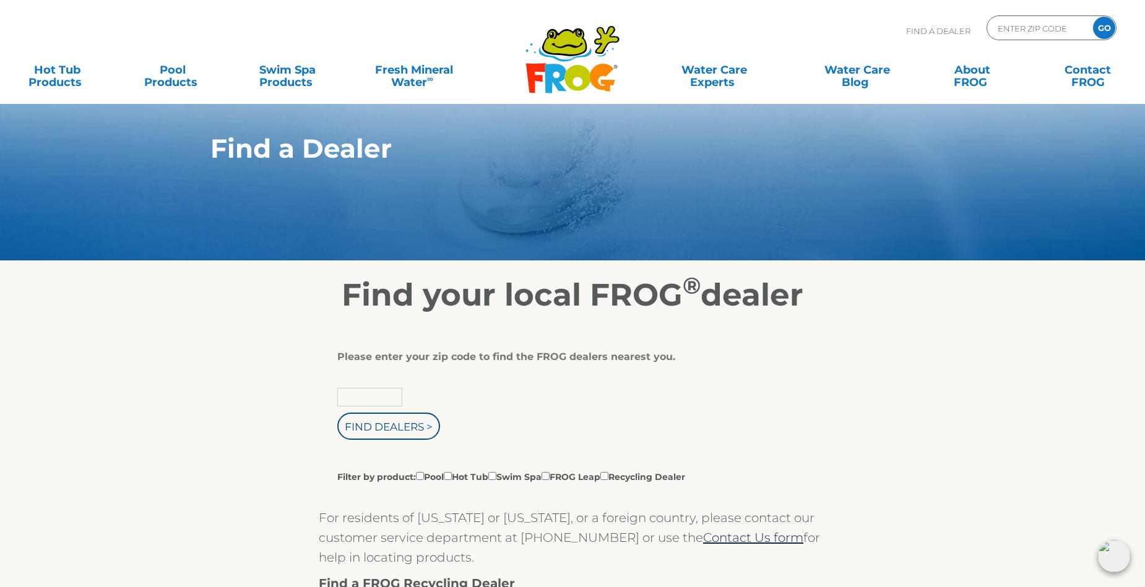
click at [358, 398] on input "text" at bounding box center [369, 397] width 65 height 19
type input "95476"
click at [452, 475] on input "Filter by product: Pool Hot Tub Swim Spa FROG Leap Recycling Dealer" at bounding box center [448, 476] width 8 height 8
checkbox input "true"
click at [418, 432] on input "Find Dealers >" at bounding box center [388, 426] width 103 height 27
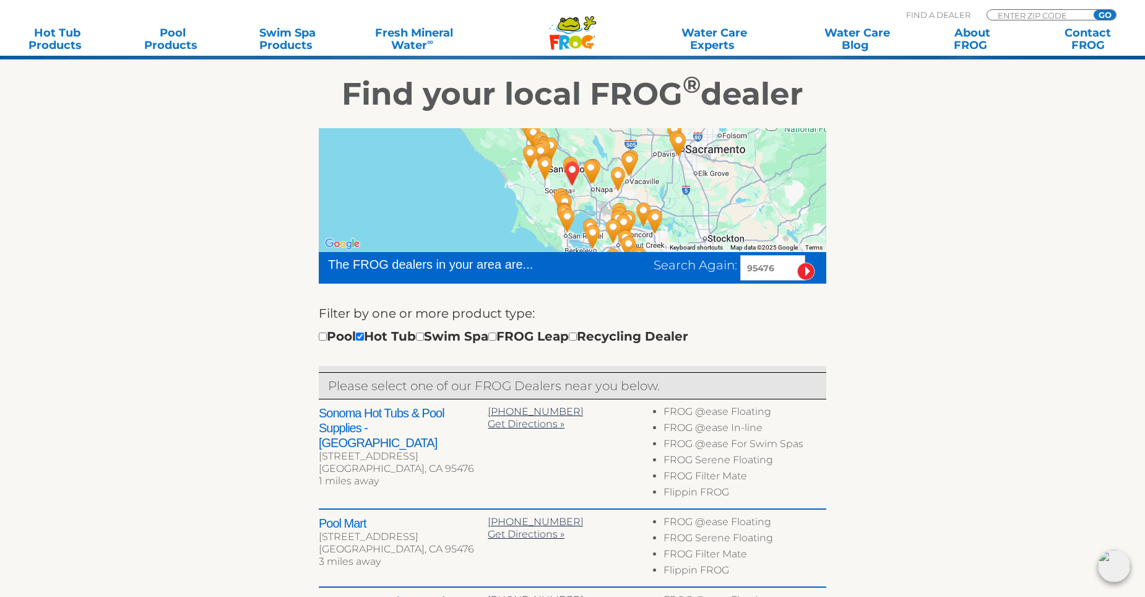
scroll to position [187, 0]
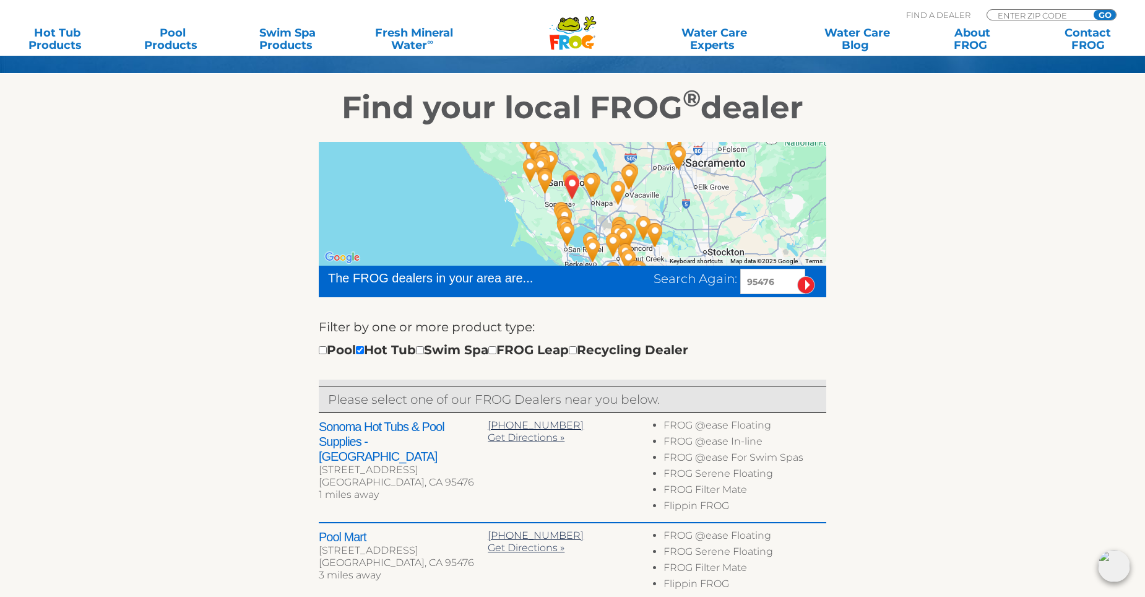
click at [539, 217] on div at bounding box center [572, 204] width 507 height 124
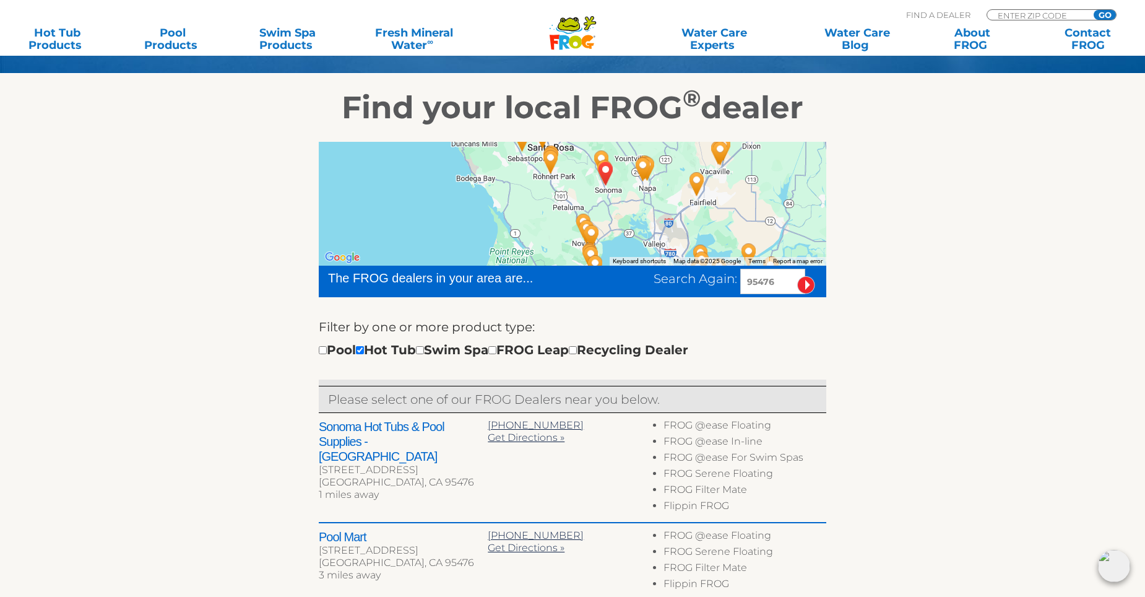
click at [605, 205] on div at bounding box center [572, 204] width 507 height 124
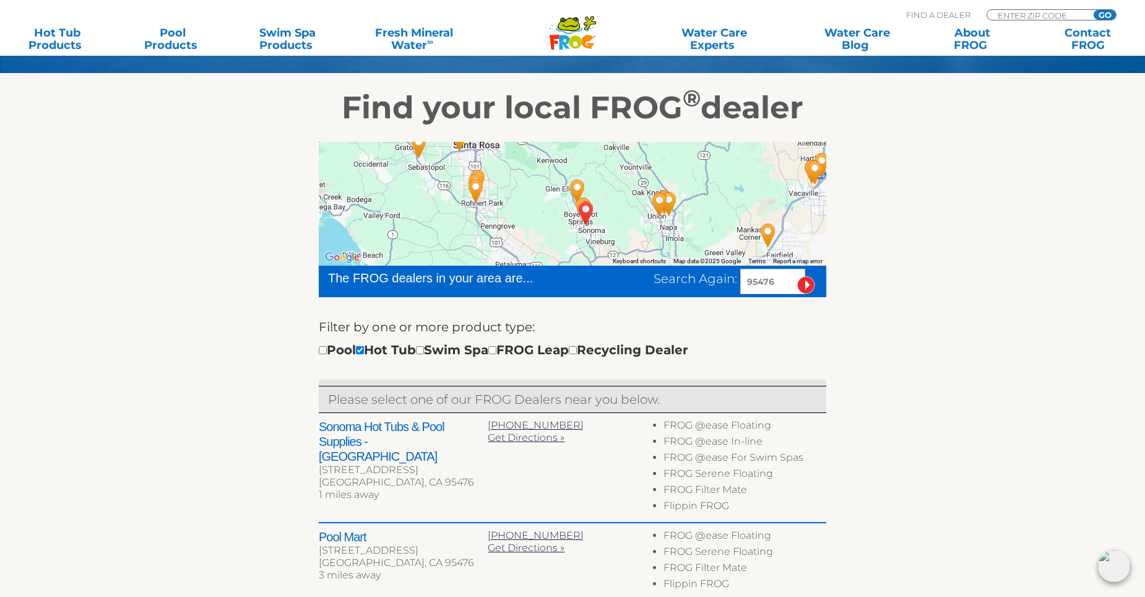
drag, startPoint x: 605, startPoint y: 201, endPoint x: 584, endPoint y: 258, distance: 60.7
click at [584, 258] on div at bounding box center [572, 204] width 507 height 124
click at [622, 223] on div at bounding box center [572, 204] width 507 height 124
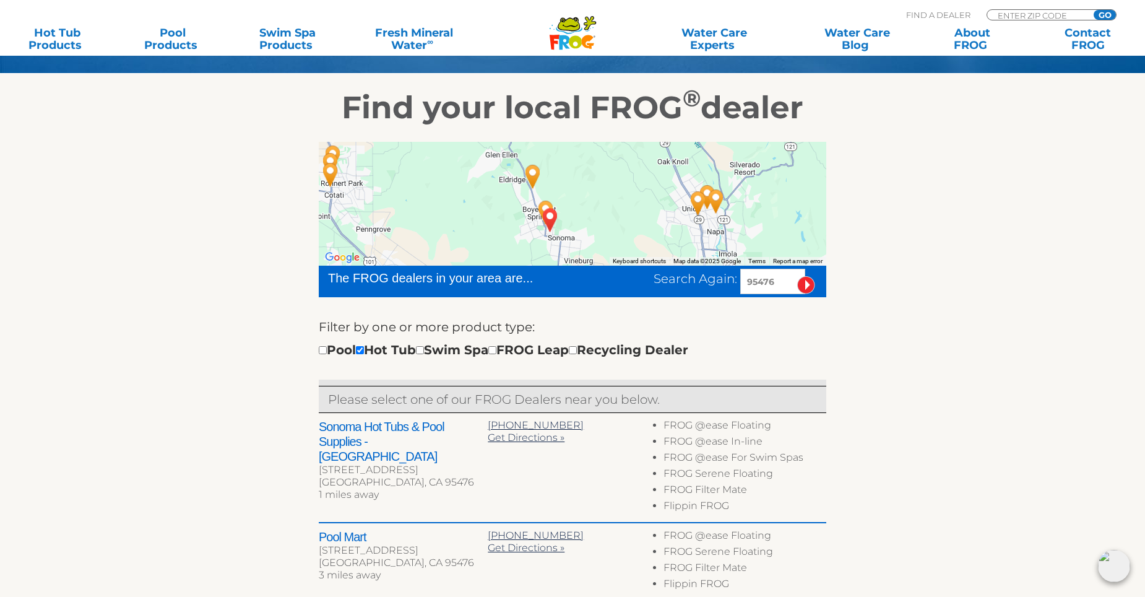
click at [588, 198] on div at bounding box center [572, 204] width 507 height 124
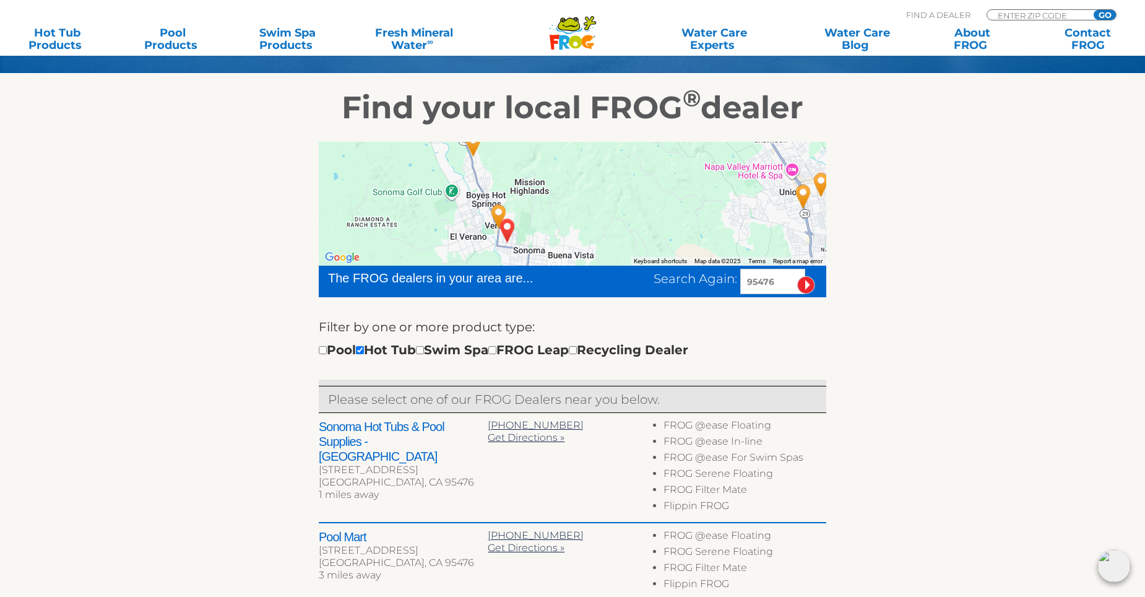
drag, startPoint x: 600, startPoint y: 234, endPoint x: 595, endPoint y: 205, distance: 29.5
click at [595, 205] on div at bounding box center [572, 204] width 507 height 124
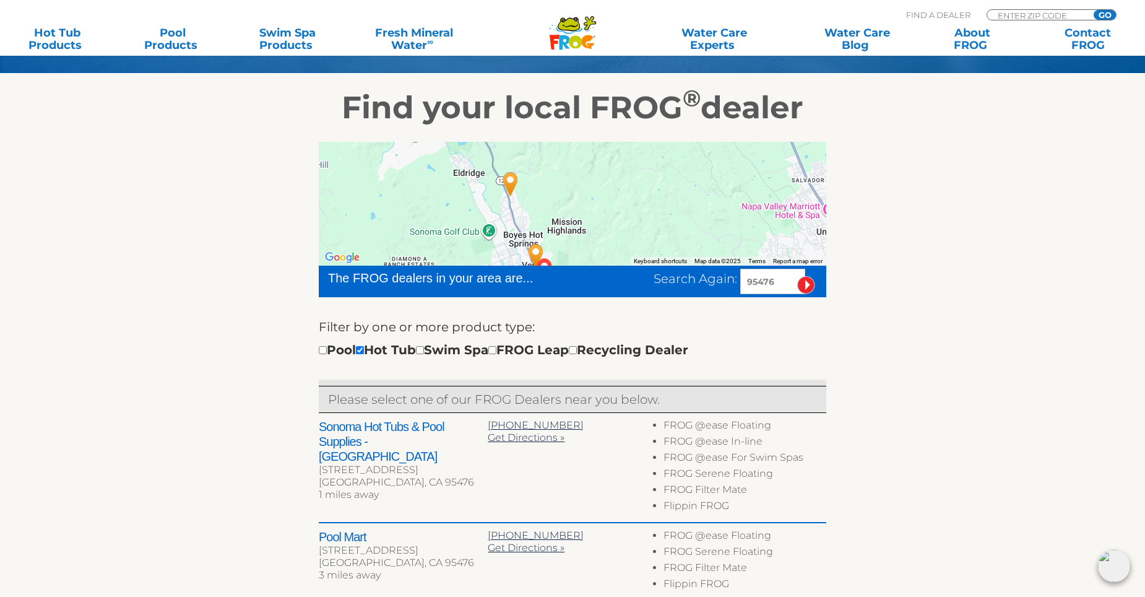
drag, startPoint x: 580, startPoint y: 210, endPoint x: 618, endPoint y: 251, distance: 55.6
click at [618, 251] on div at bounding box center [572, 204] width 507 height 124
click at [512, 176] on img "Pool Mart - 3 miles away." at bounding box center [510, 183] width 28 height 33
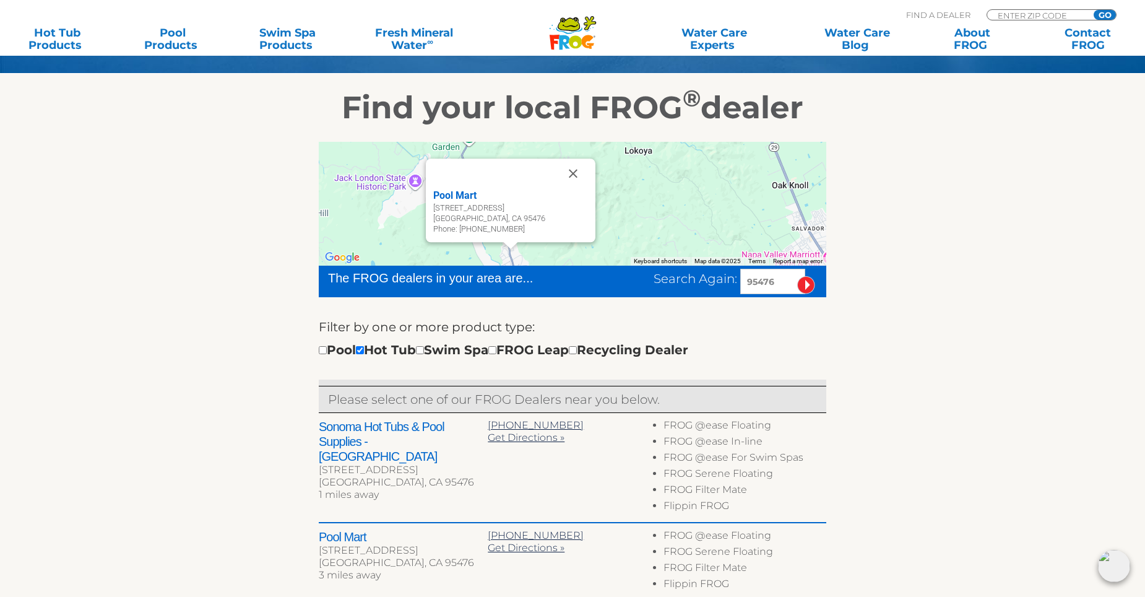
click at [1140, 257] on section "Find your local FROG ® dealer ← Move left → Move right ↑ Move up ↓ Move down + …" at bounding box center [572, 525] width 1145 height 903
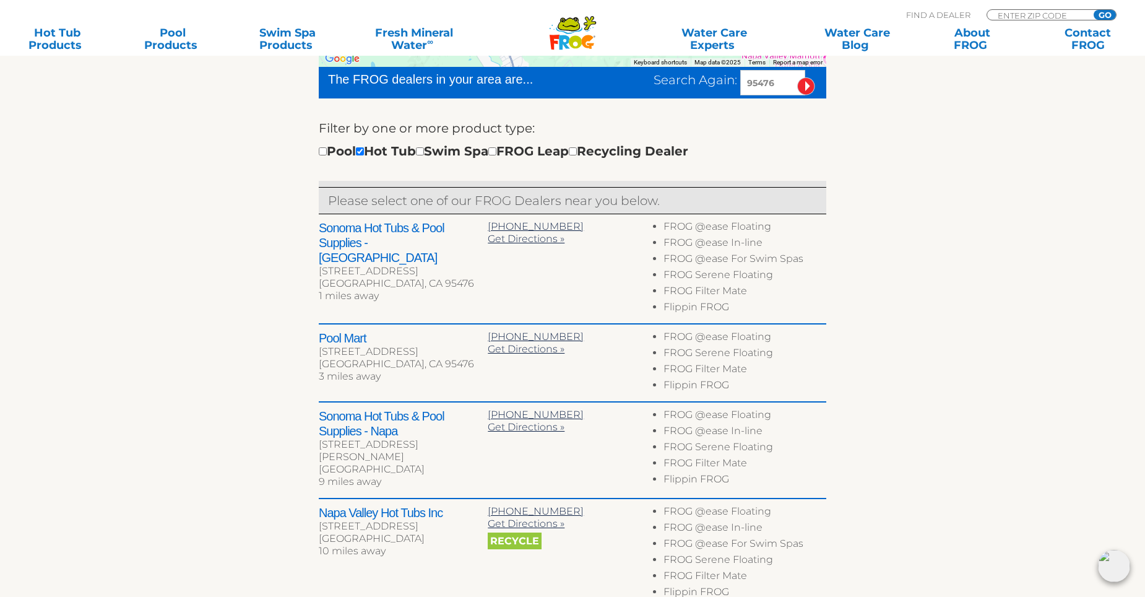
scroll to position [408, 0]
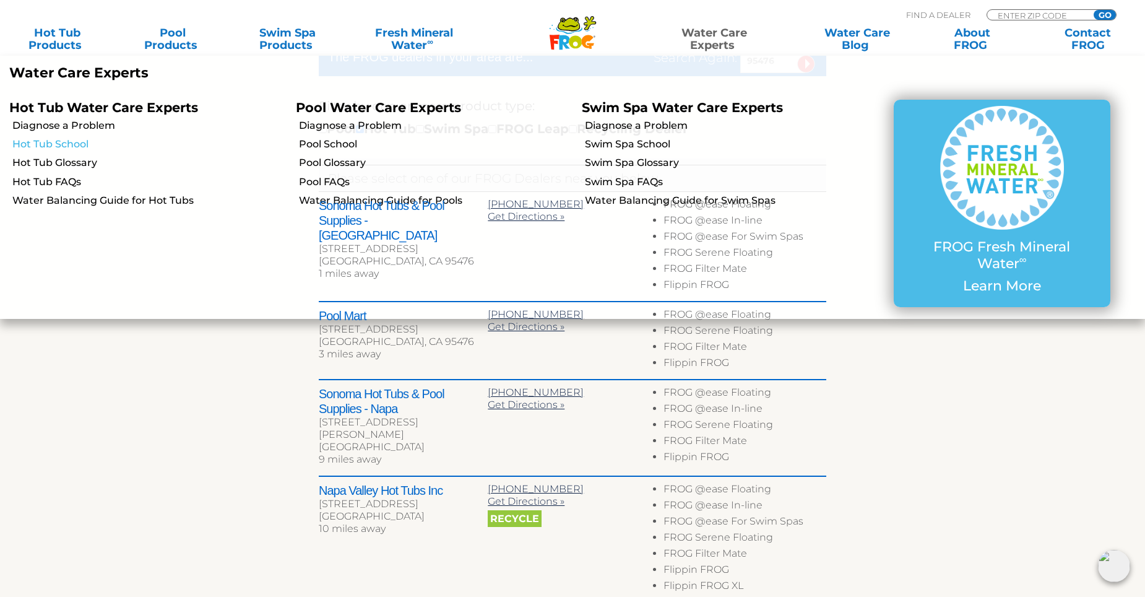
click at [45, 138] on link "Hot Tub School" at bounding box center [149, 144] width 274 height 14
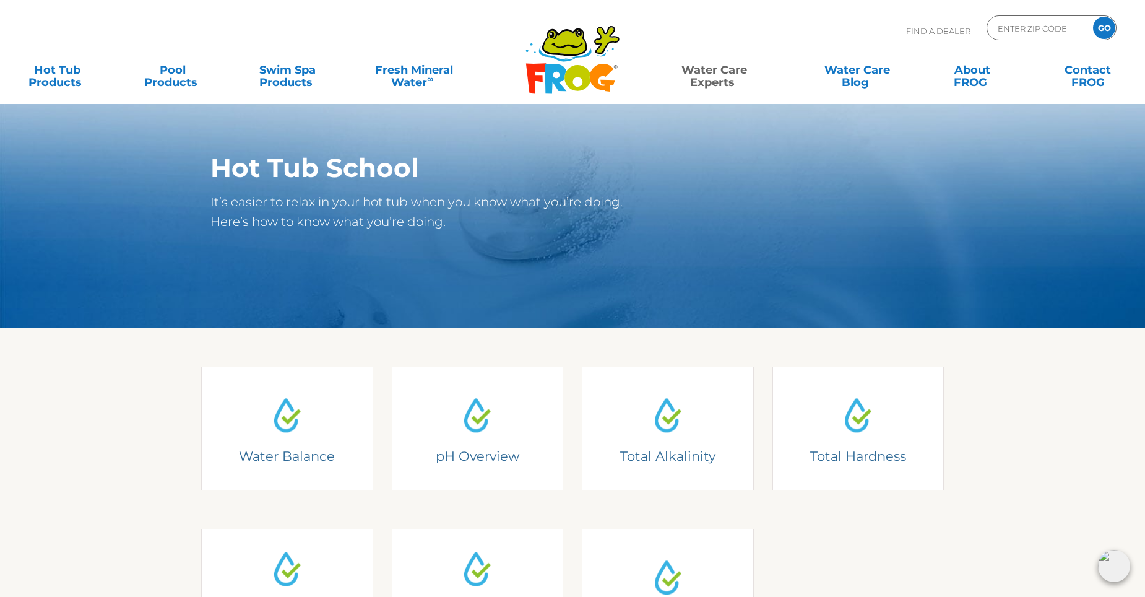
scroll to position [61, 0]
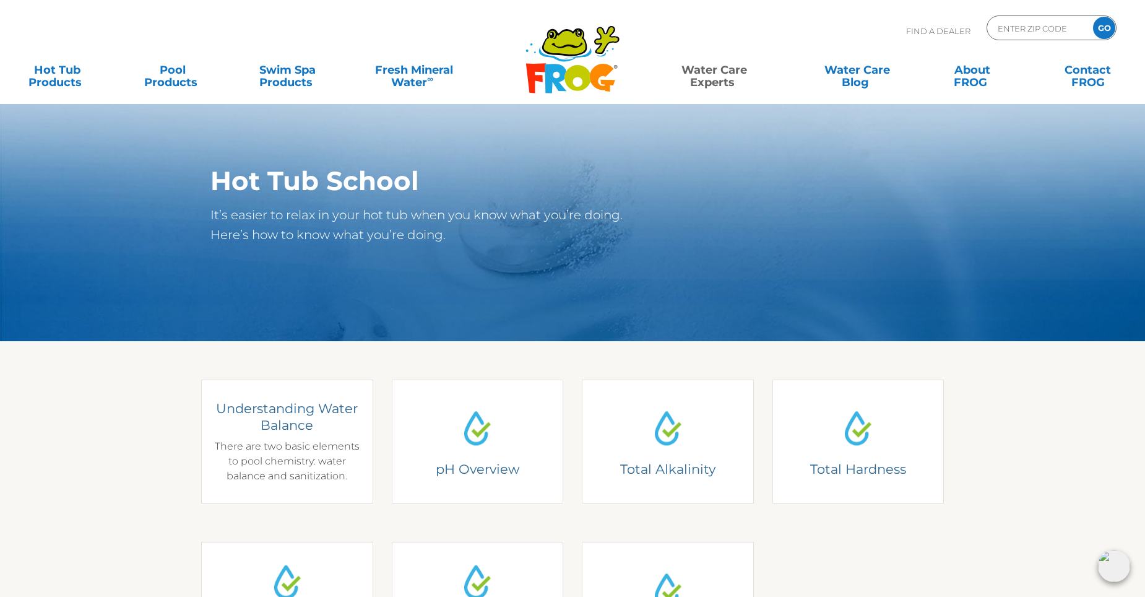
click at [304, 444] on div "Understanding Water Balance There are two basic elements to pool chemistry: wat…" at bounding box center [286, 442] width 153 height 84
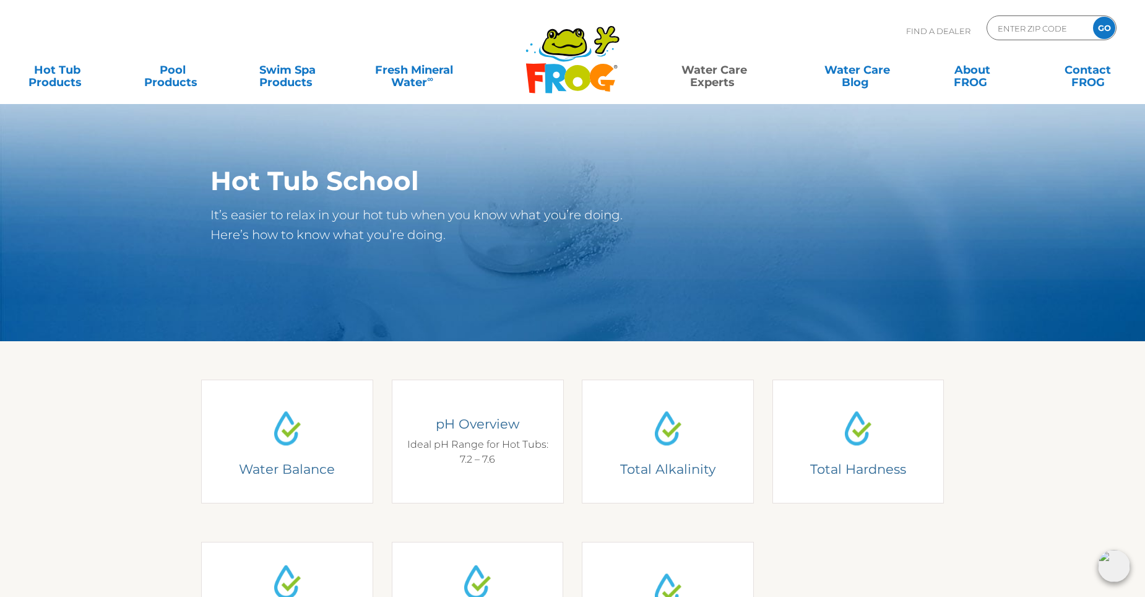
click at [489, 420] on h4 "pH Overview" at bounding box center [476, 423] width 153 height 17
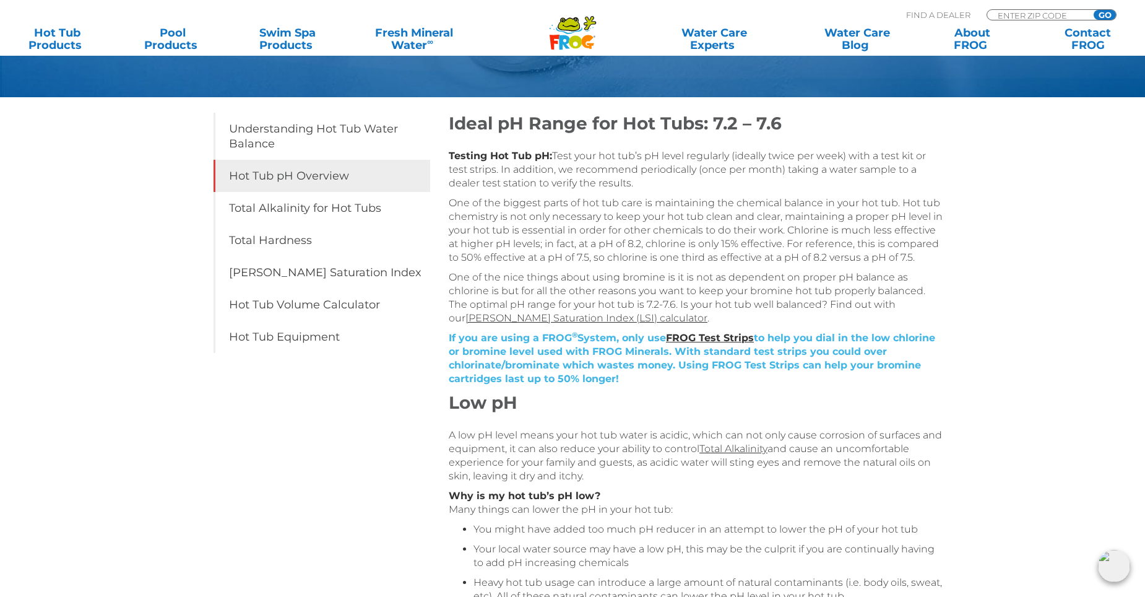
scroll to position [185, 0]
